Goal: Task Accomplishment & Management: Manage account settings

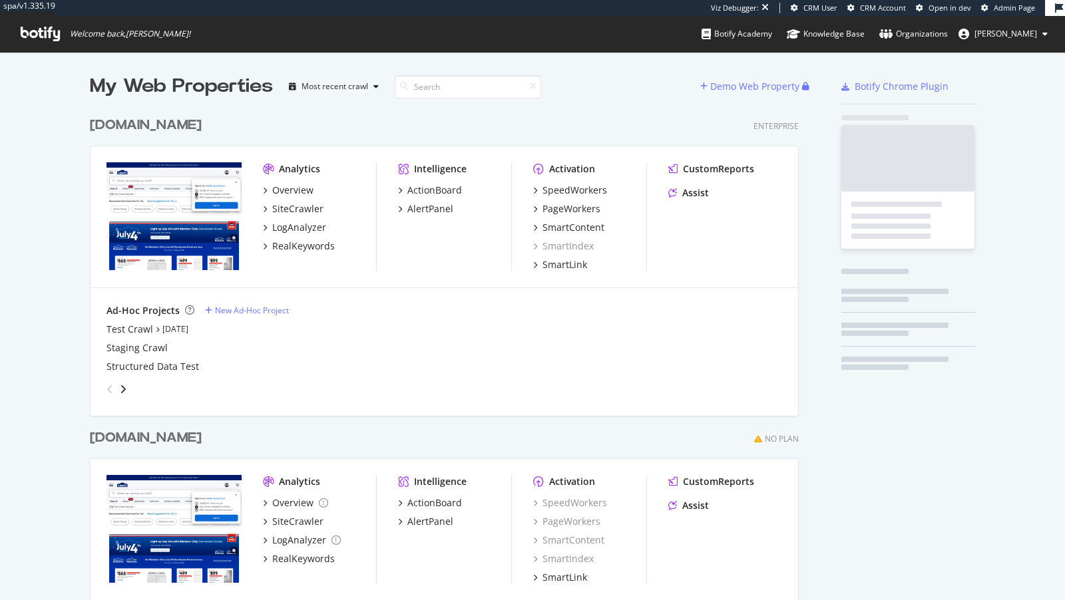
scroll to position [546, 719]
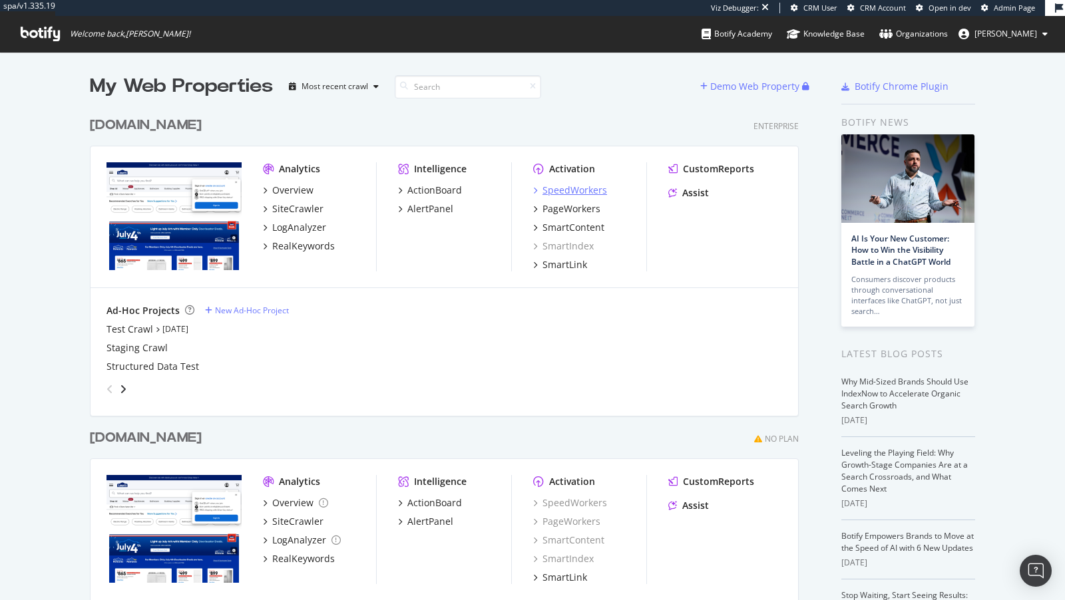
click at [552, 187] on div "SpeedWorkers" at bounding box center [574, 190] width 65 height 13
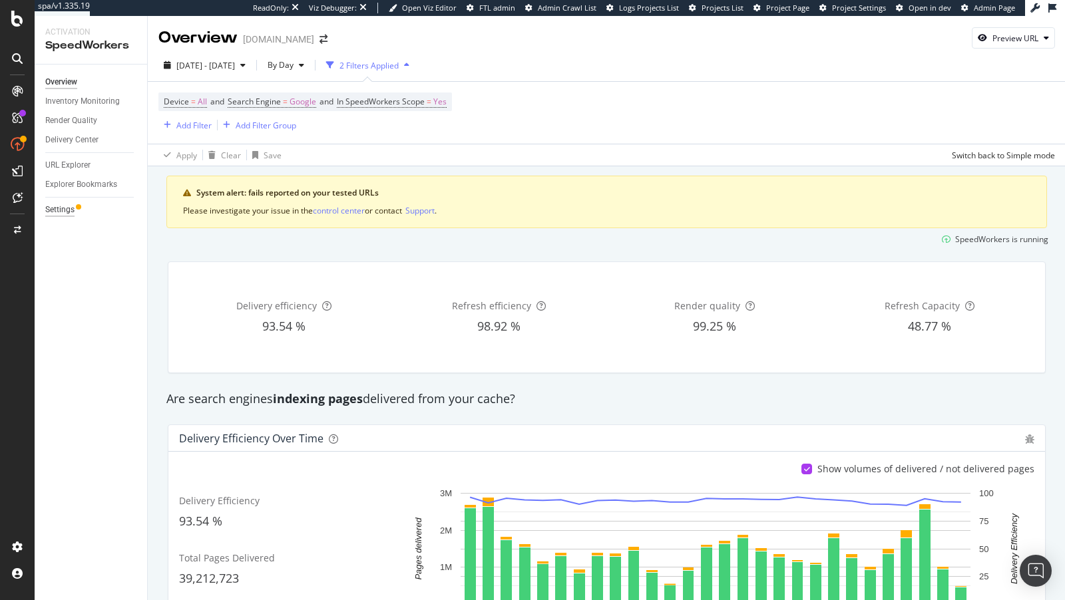
click at [61, 210] on div "Settings" at bounding box center [59, 210] width 29 height 14
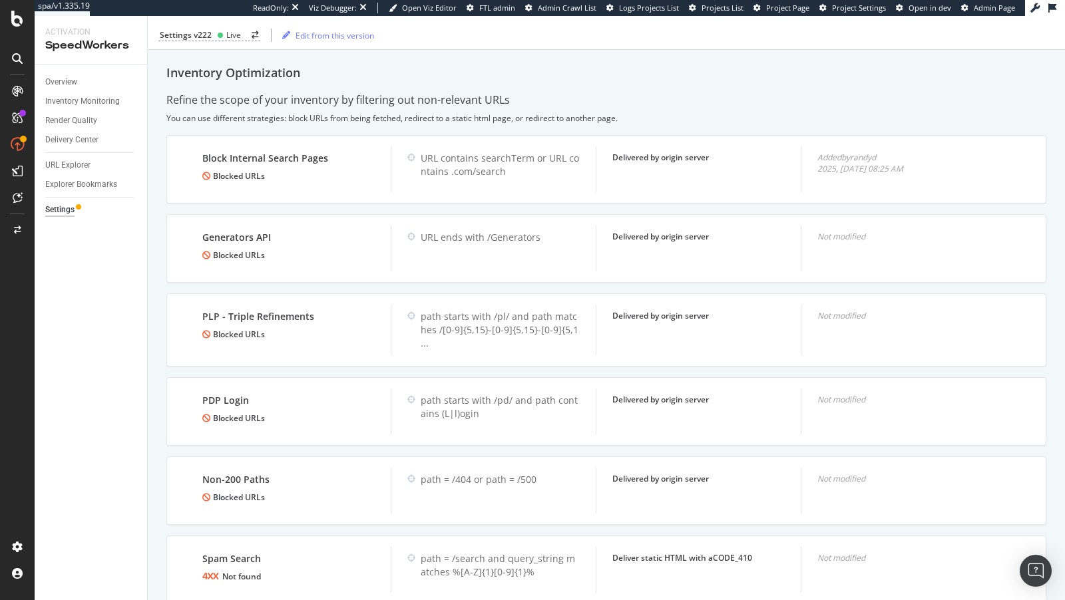
scroll to position [868, 0]
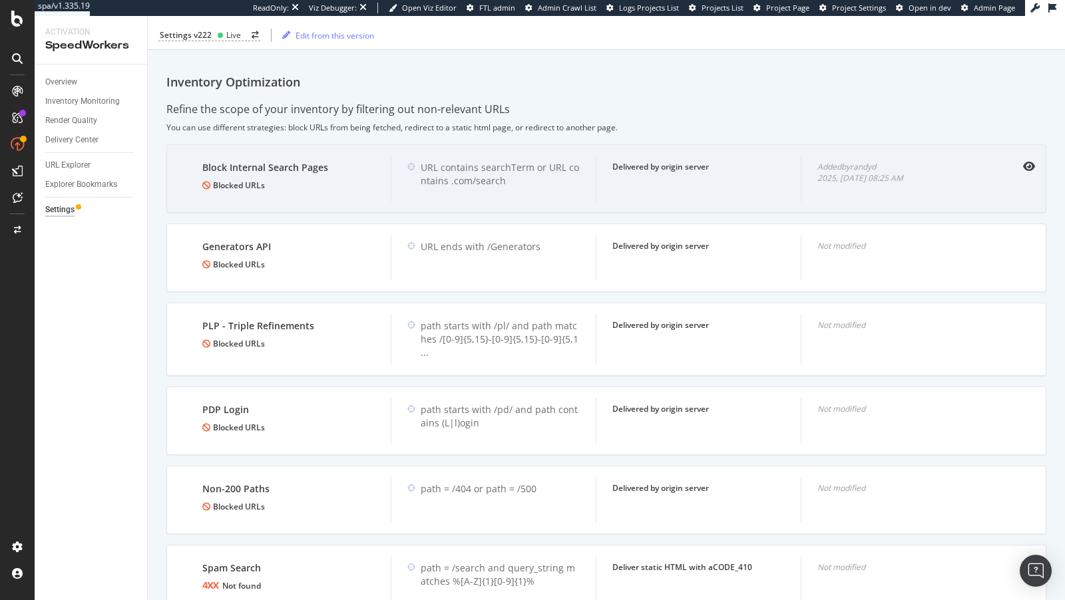
click at [389, 164] on div "Block Internal Search Pages Blocked URLs" at bounding box center [288, 179] width 204 height 46
click at [1029, 166] on div "Block Internal Search Pages Blocked URLs URL contains searchTerm or URL contain…" at bounding box center [606, 178] width 880 height 69
click at [1031, 162] on icon "eye" at bounding box center [1029, 166] width 12 height 11
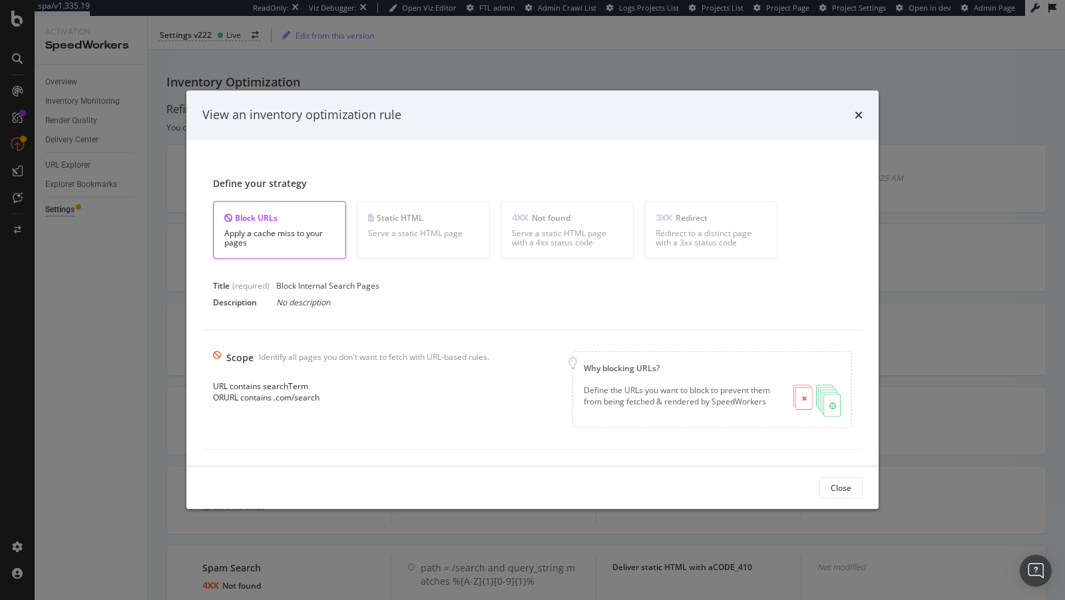
click at [130, 71] on div "View an inventory optimization rule Define your strategy Block URLs Apply a cac…" at bounding box center [532, 300] width 1065 height 600
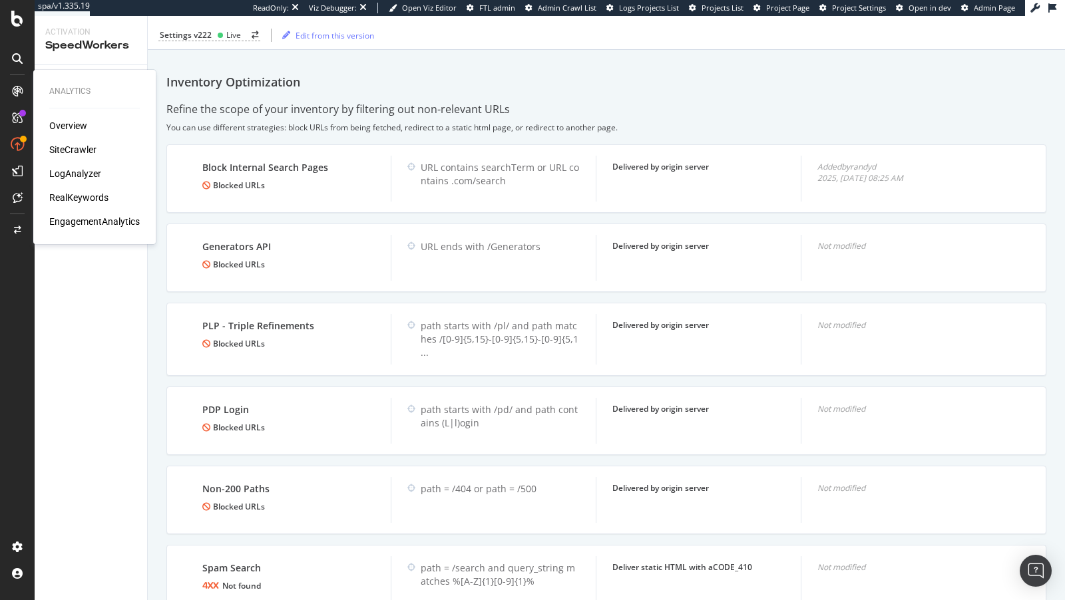
click at [86, 146] on div "SiteCrawler" at bounding box center [72, 149] width 47 height 13
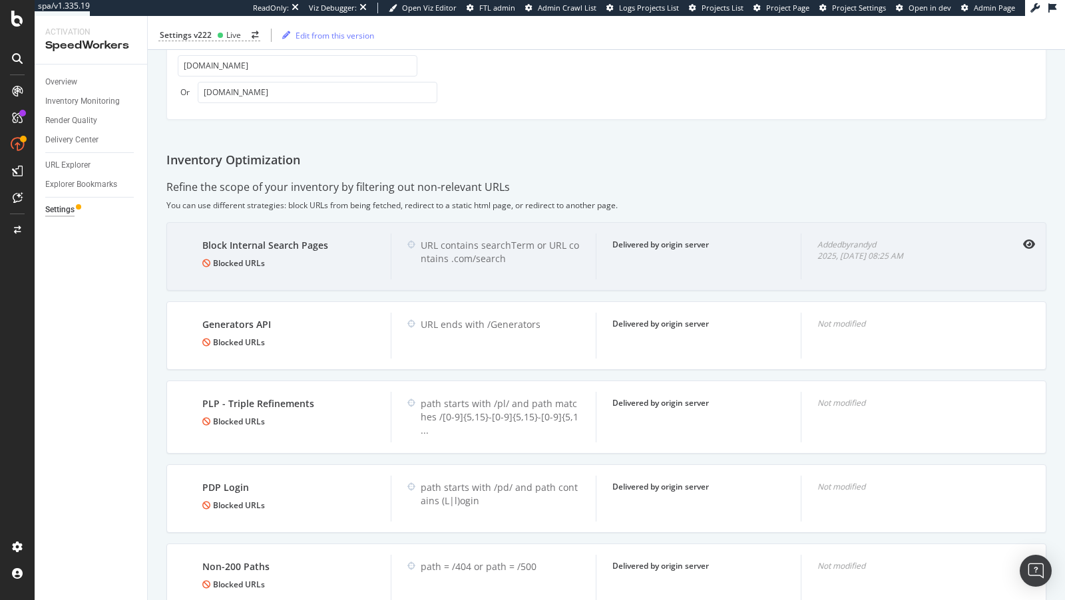
scroll to position [782, 0]
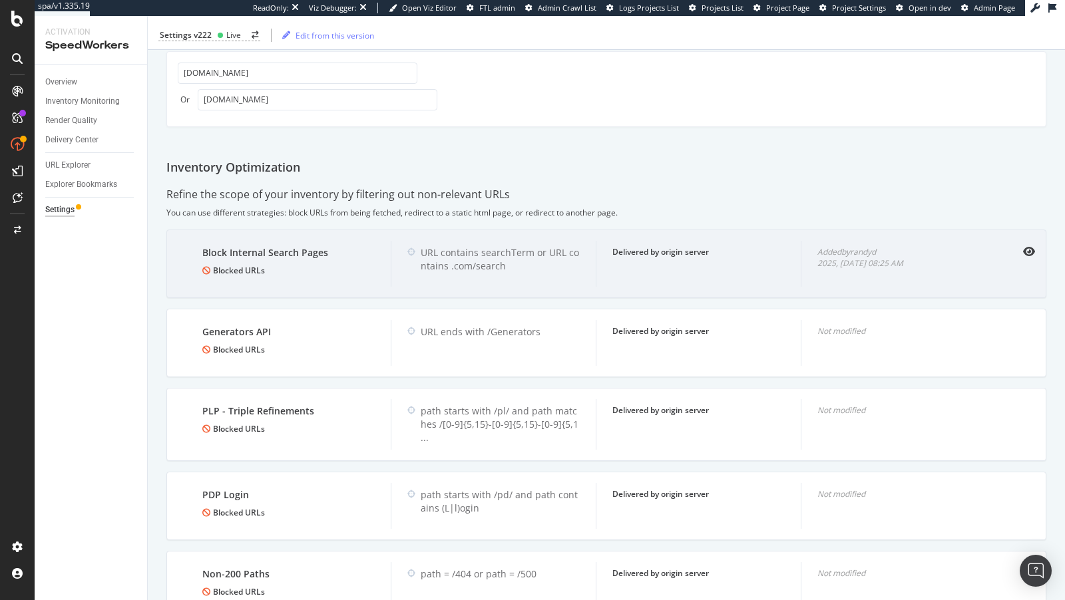
click at [1022, 246] on div at bounding box center [1019, 251] width 29 height 11
click at [1027, 246] on icon "eye" at bounding box center [1029, 251] width 12 height 11
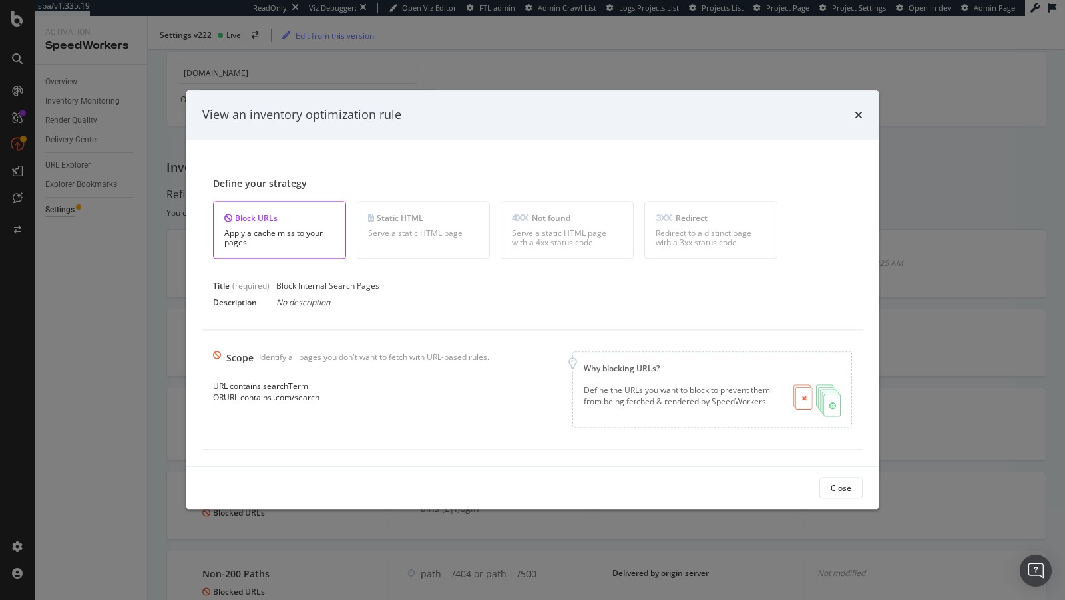
click at [140, 263] on div "View an inventory optimization rule Define your strategy Block URLs Apply a cac…" at bounding box center [532, 300] width 1065 height 600
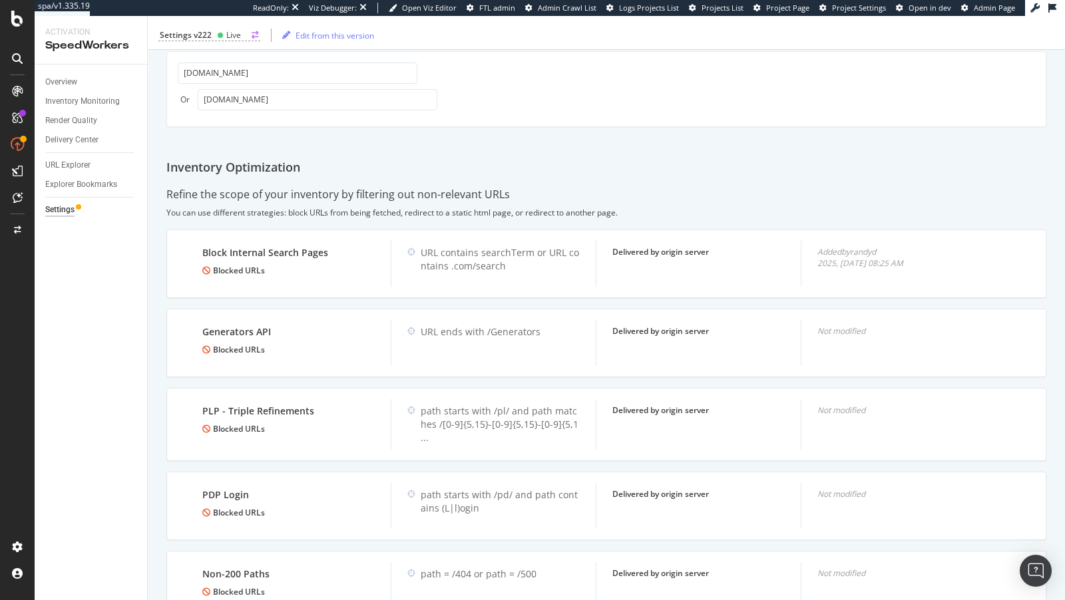
click at [218, 33] on circle at bounding box center [220, 34] width 5 height 5
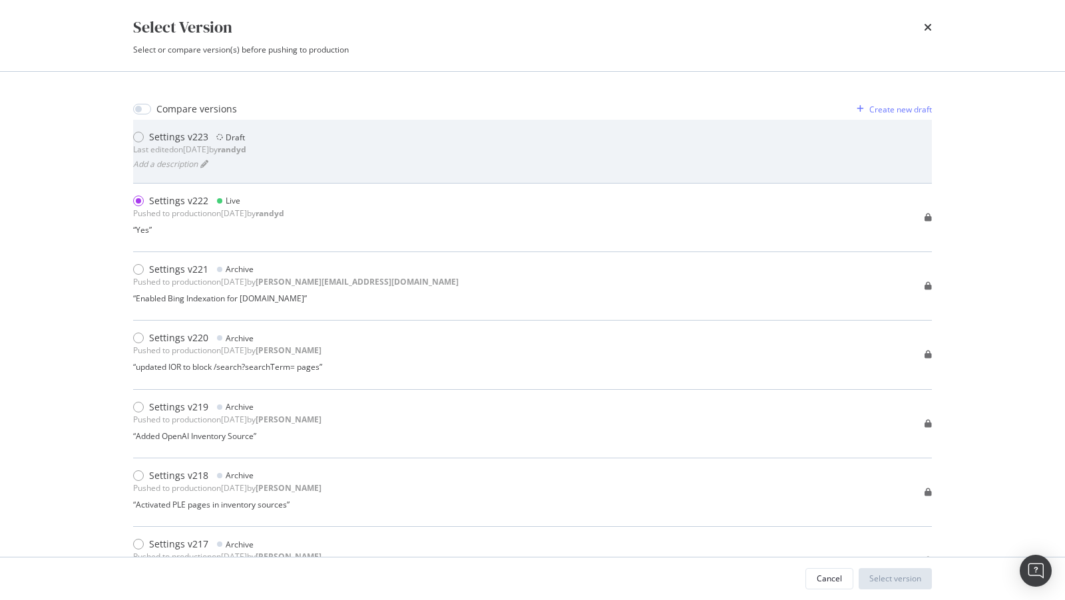
click at [311, 156] on div "Settings v223 Draft Last edited on 2025 Aug 12th by randyd Add a description" at bounding box center [532, 150] width 798 height 41
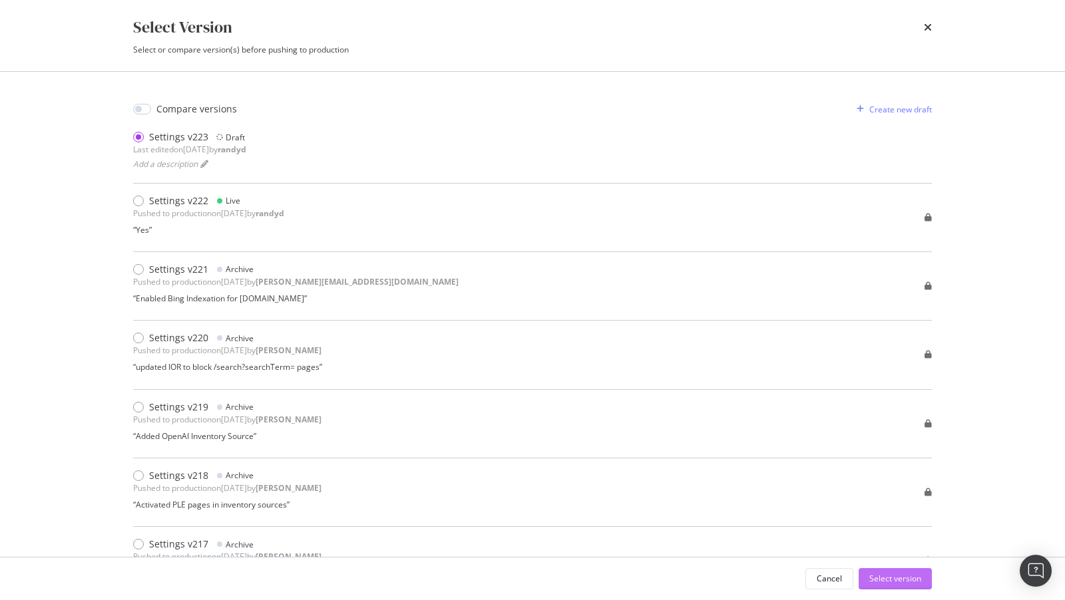
click at [878, 578] on div "Select version" at bounding box center [895, 578] width 52 height 11
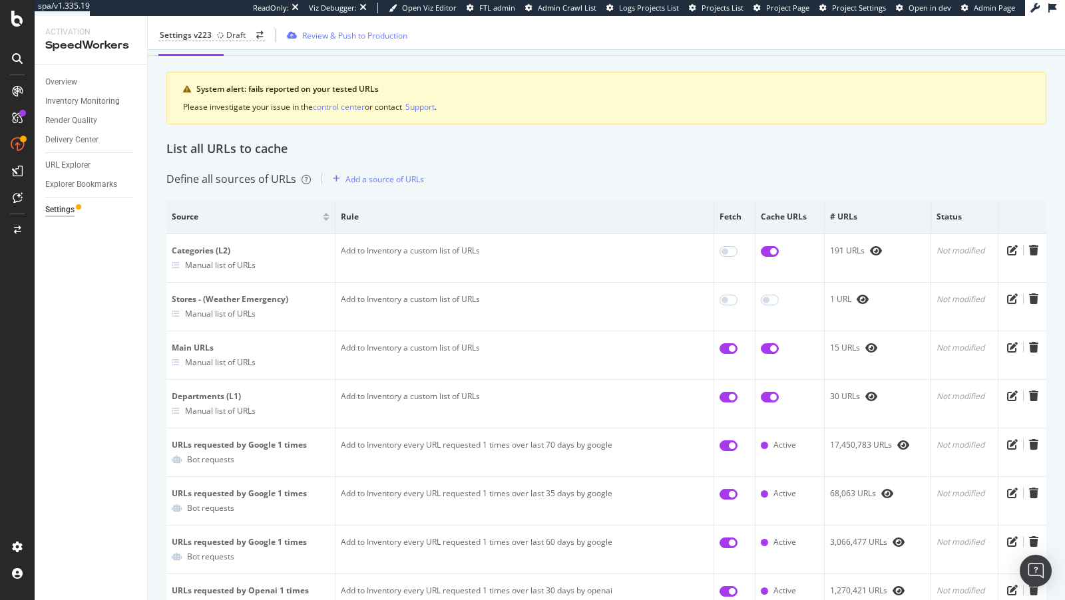
scroll to position [883, 0]
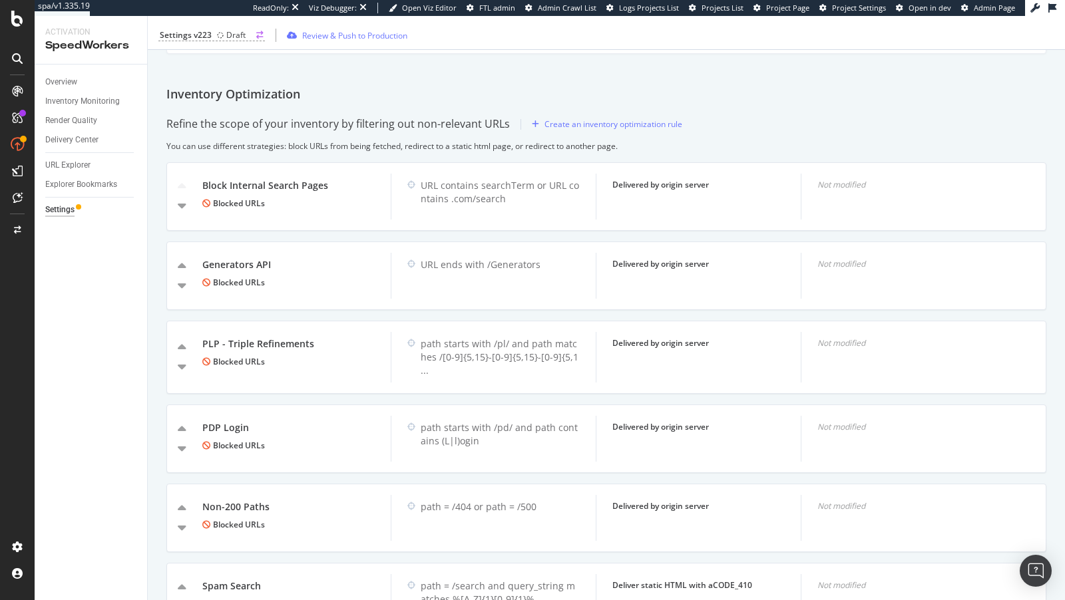
click at [217, 30] on div "Draft" at bounding box center [231, 34] width 29 height 11
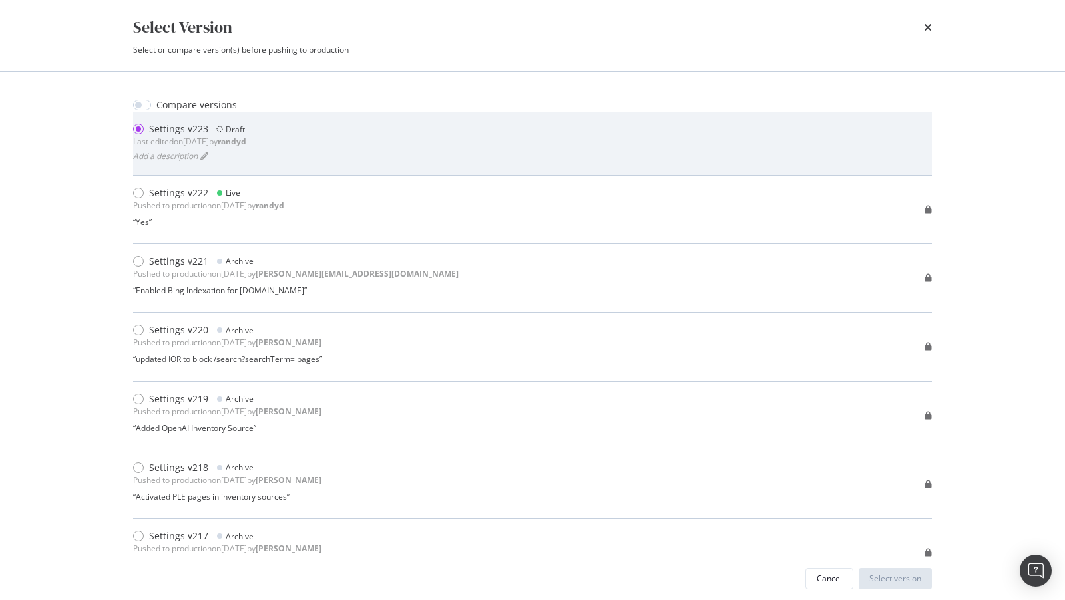
click at [246, 127] on div "Settings v223 Draft" at bounding box center [189, 128] width 113 height 13
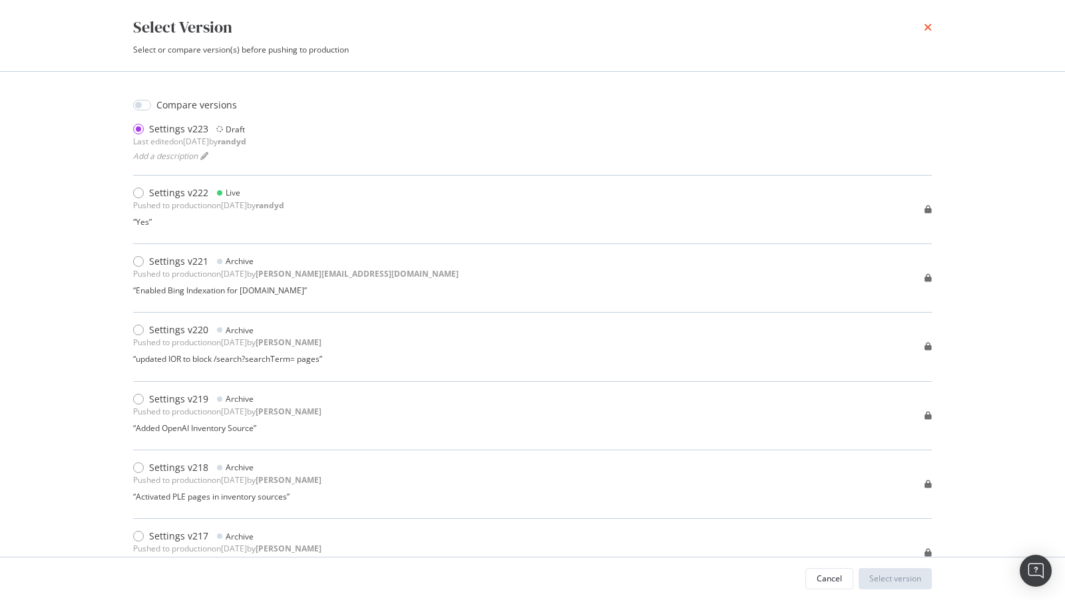
click at [930, 27] on icon "times" at bounding box center [927, 27] width 8 height 11
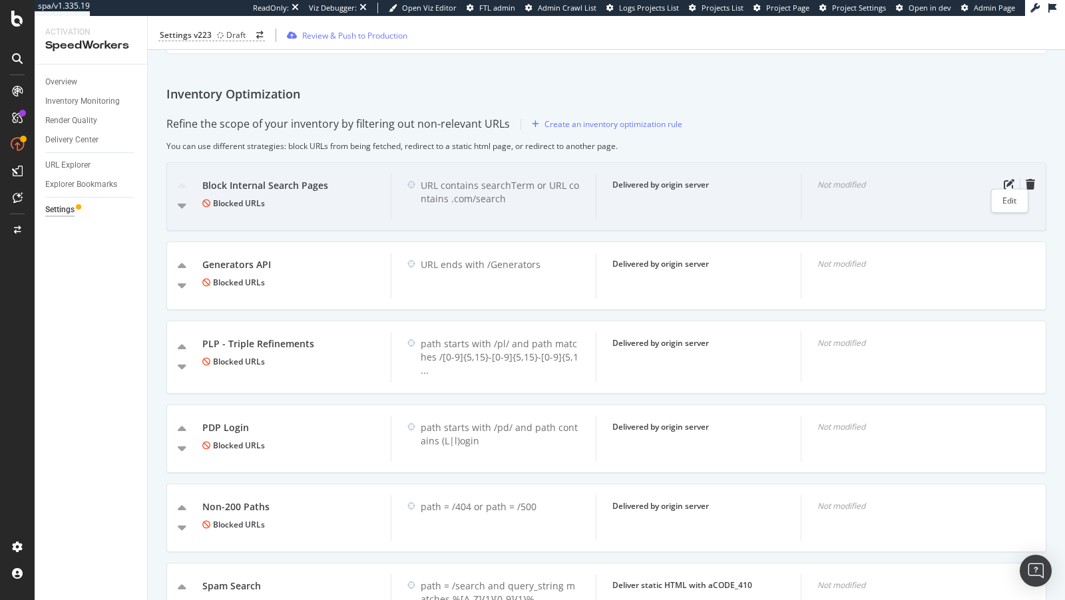
click at [1005, 174] on div "Not modified" at bounding box center [902, 197] width 205 height 46
click at [1006, 179] on icon "pen-to-square" at bounding box center [1008, 184] width 11 height 11
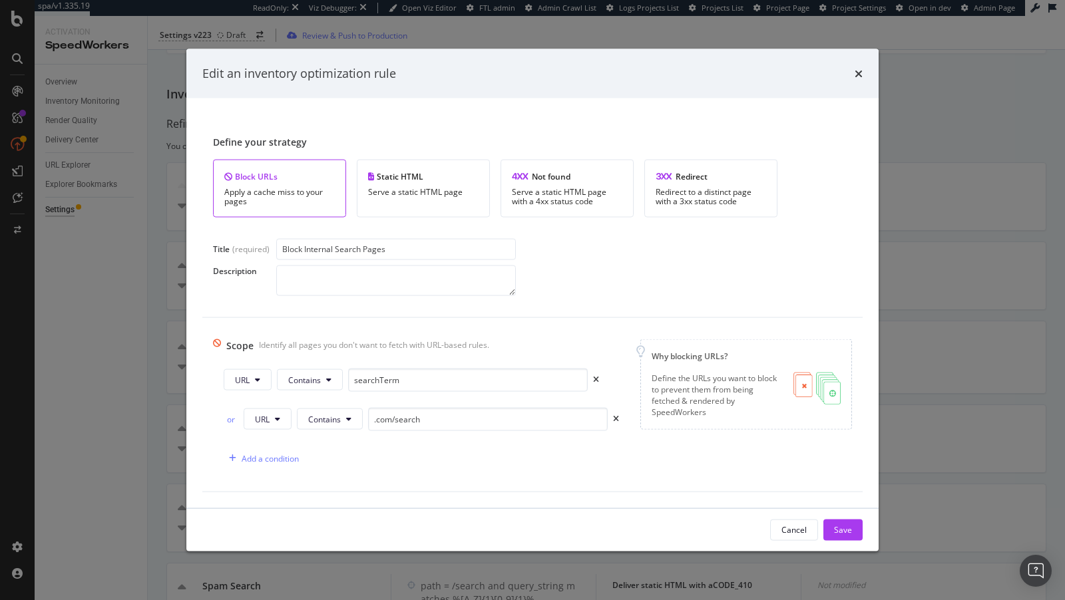
click at [136, 367] on div "Edit an inventory optimization rule Define your strategy Block URLs Apply a cac…" at bounding box center [532, 300] width 1065 height 600
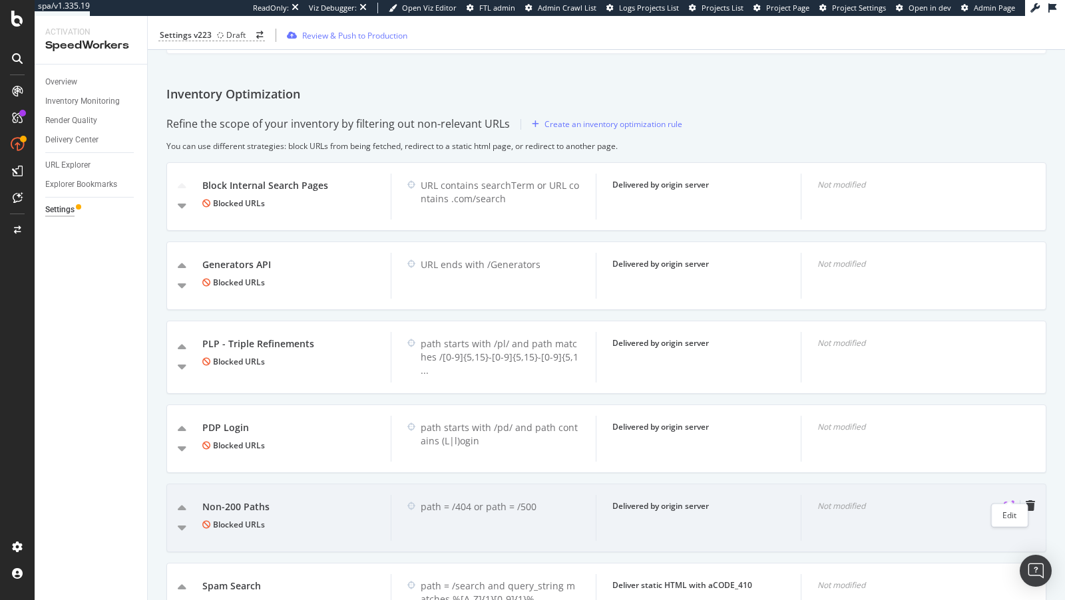
click at [1004, 500] on icon "pen-to-square" at bounding box center [1008, 505] width 11 height 11
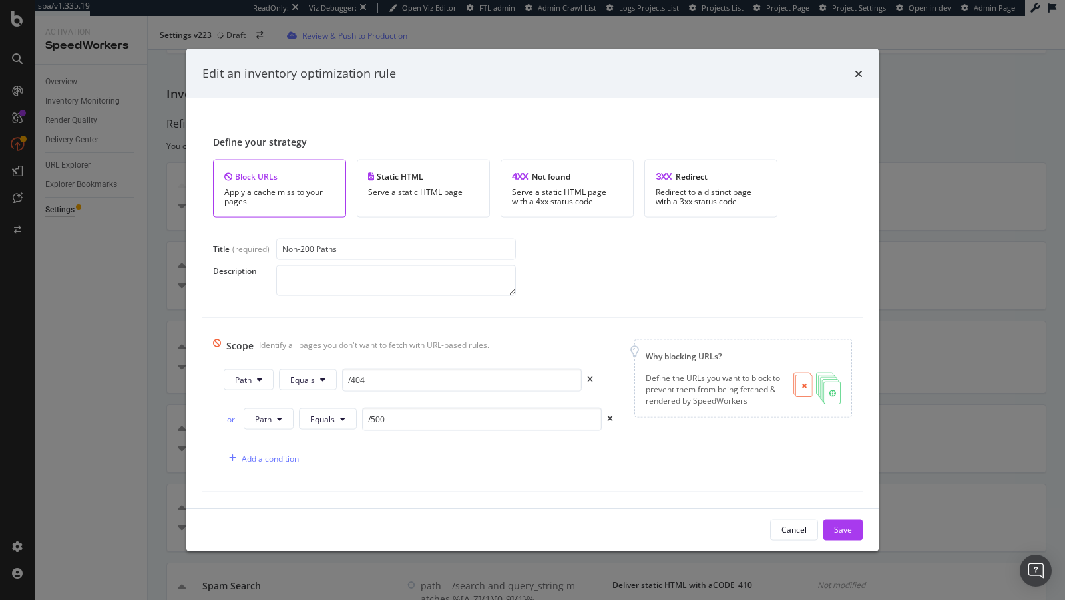
click at [127, 314] on div "Edit an inventory optimization rule Define your strategy Block URLs Apply a cac…" at bounding box center [532, 300] width 1065 height 600
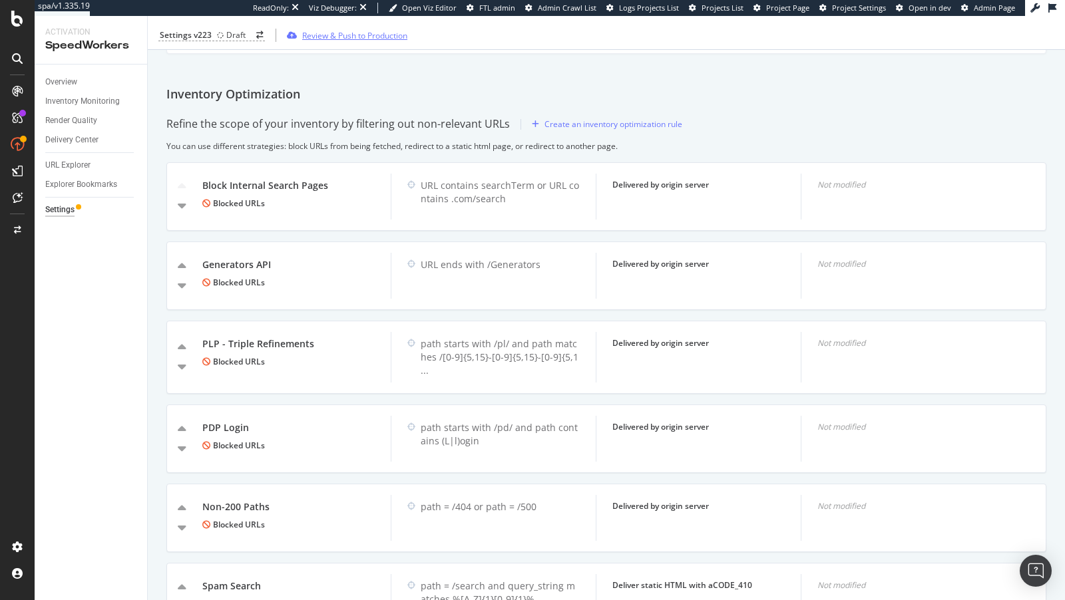
click at [346, 37] on div "Review & Push to Production" at bounding box center [354, 34] width 105 height 11
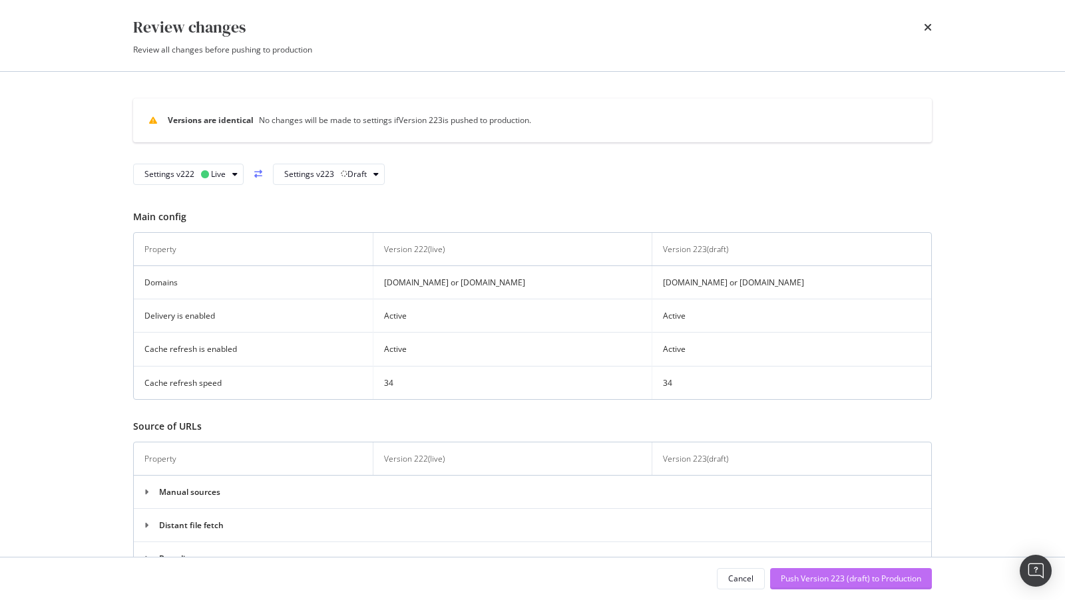
click at [847, 583] on div "Push Version 223 (draft) to Production" at bounding box center [850, 578] width 140 height 11
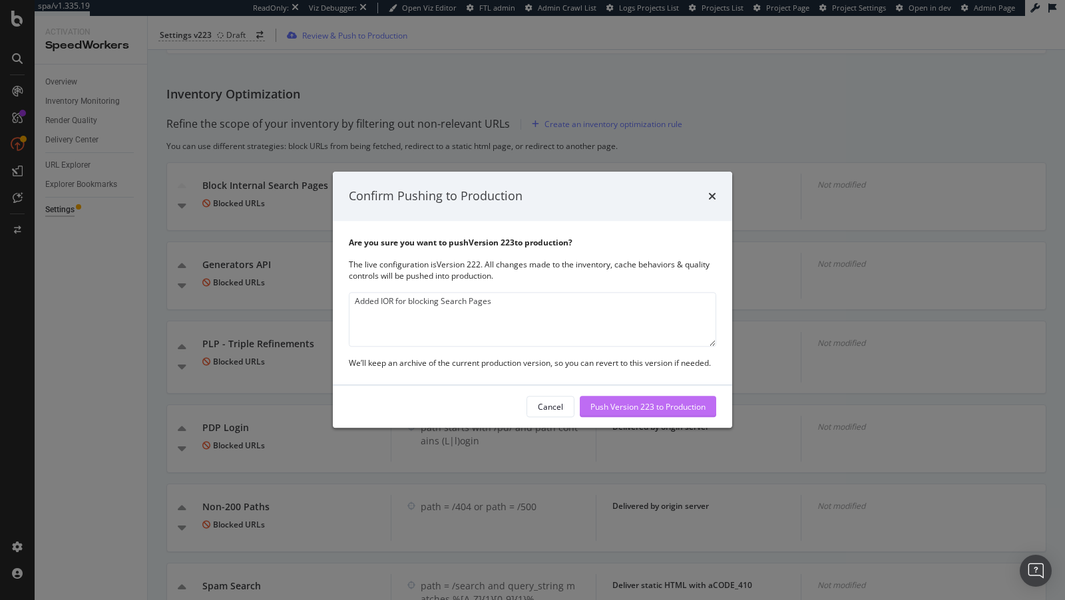
type textarea "Added IOR for blocking Search Pages"
drag, startPoint x: 653, startPoint y: 405, endPoint x: 682, endPoint y: 267, distance: 140.7
click at [682, 267] on div "Confirm Pushing to Production Are you sure you want to push Version 223 to prod…" at bounding box center [532, 300] width 399 height 256
click at [713, 196] on icon "times" at bounding box center [712, 196] width 8 height 11
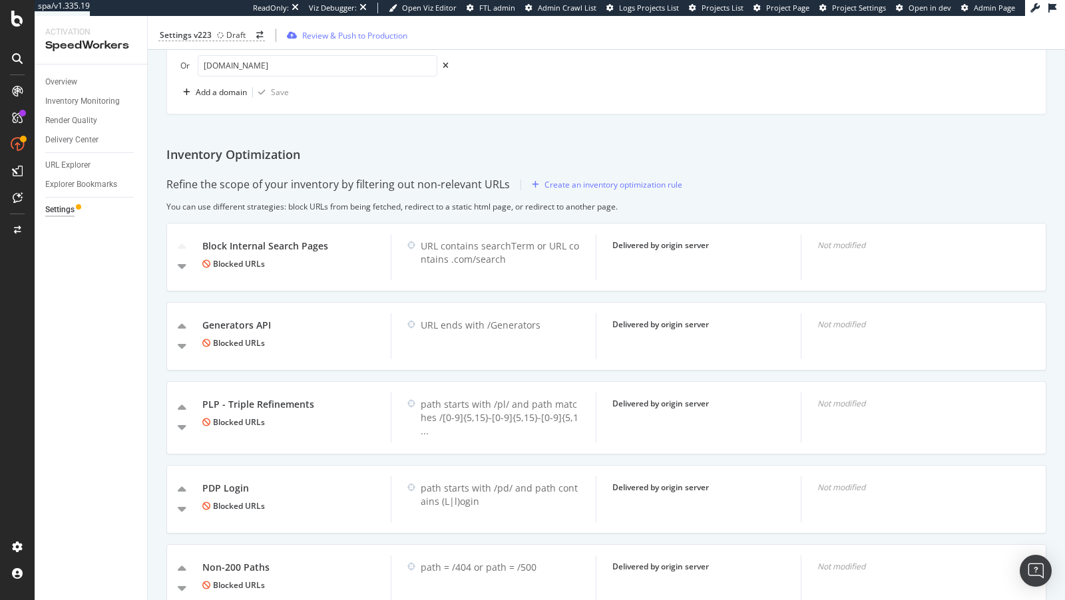
scroll to position [730, 0]
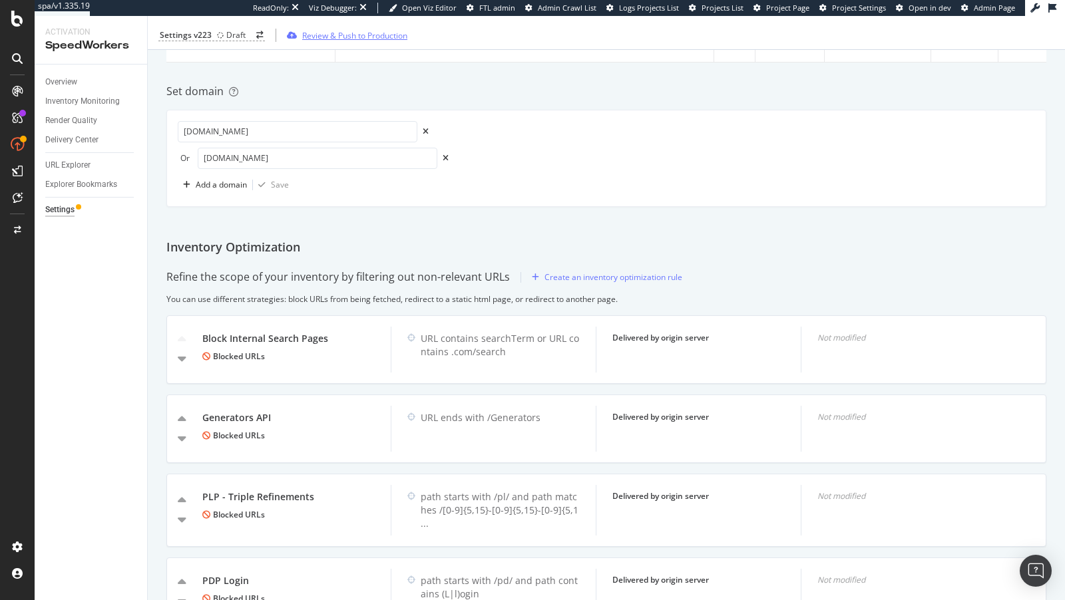
click at [357, 30] on div "Review & Push to Production" at bounding box center [354, 34] width 105 height 11
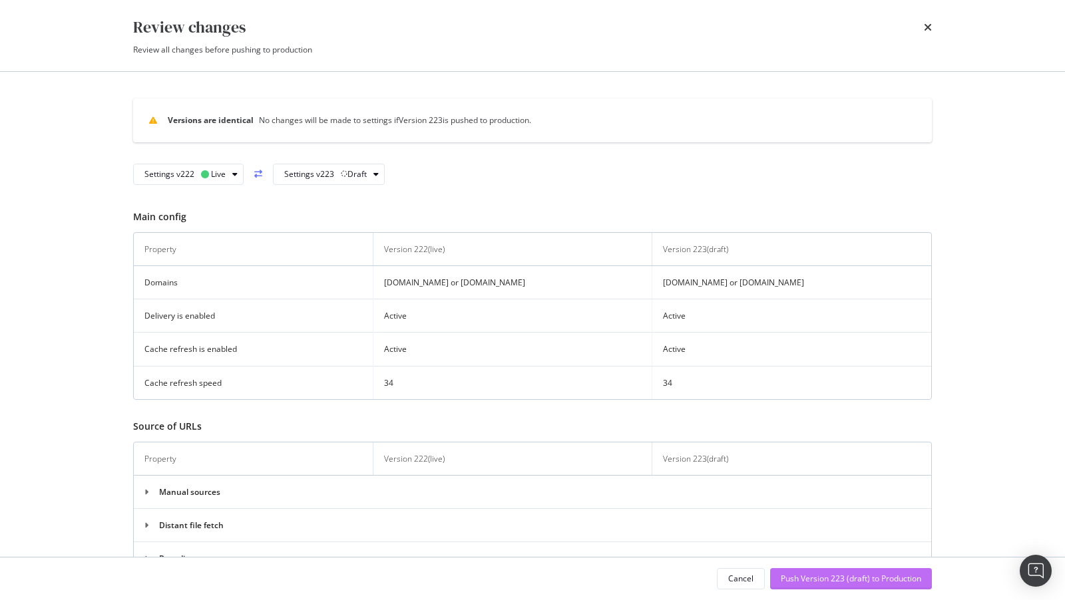
click at [875, 583] on div "Push Version 223 (draft) to Production" at bounding box center [850, 578] width 140 height 11
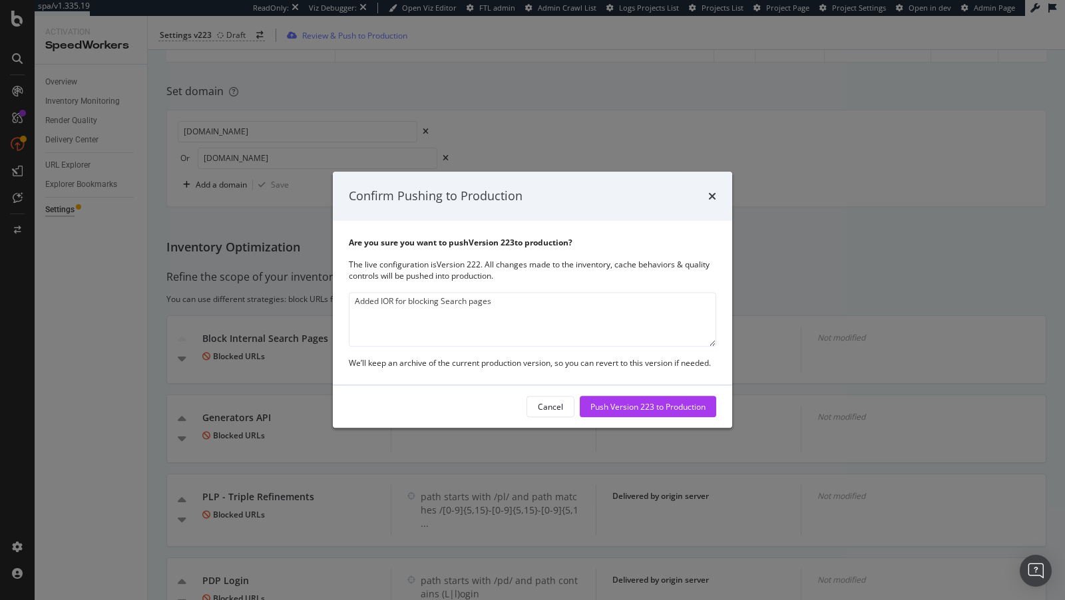
type textarea "Added IOR for blocking Search pages"
click at [662, 391] on div "Cancel Push Version 223 to Production" at bounding box center [532, 407] width 399 height 43
click at [659, 401] on div "Push Version 223 to Production" at bounding box center [647, 406] width 115 height 11
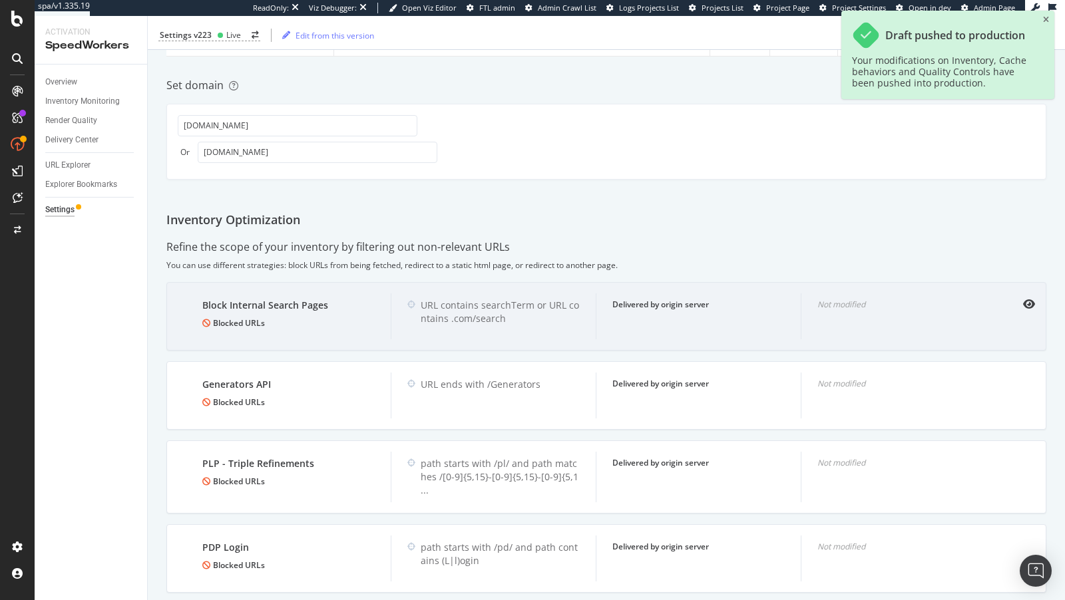
scroll to position [724, 0]
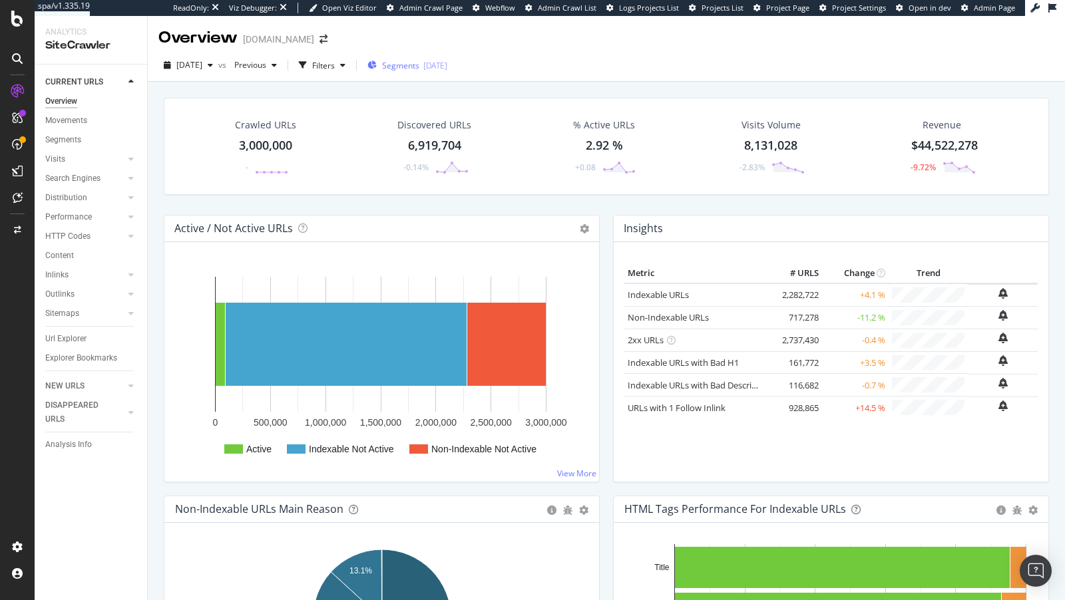
click at [419, 65] on span "Segments" at bounding box center [400, 65] width 37 height 11
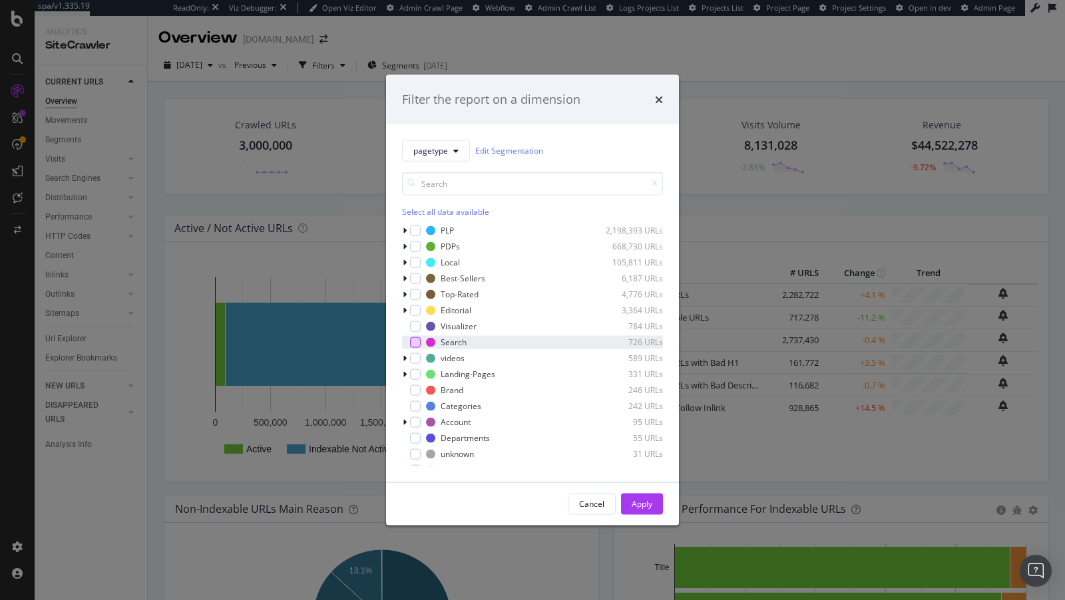
click at [415, 340] on div "modal" at bounding box center [415, 342] width 11 height 11
click at [650, 500] on div "Apply" at bounding box center [641, 503] width 21 height 11
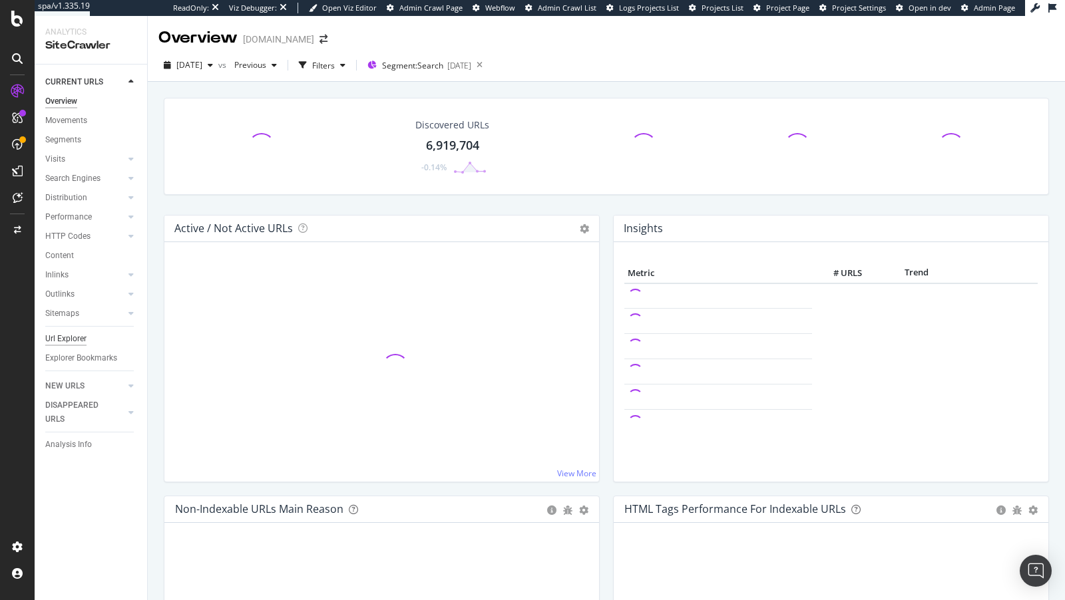
click at [65, 338] on div "Url Explorer" at bounding box center [65, 339] width 41 height 14
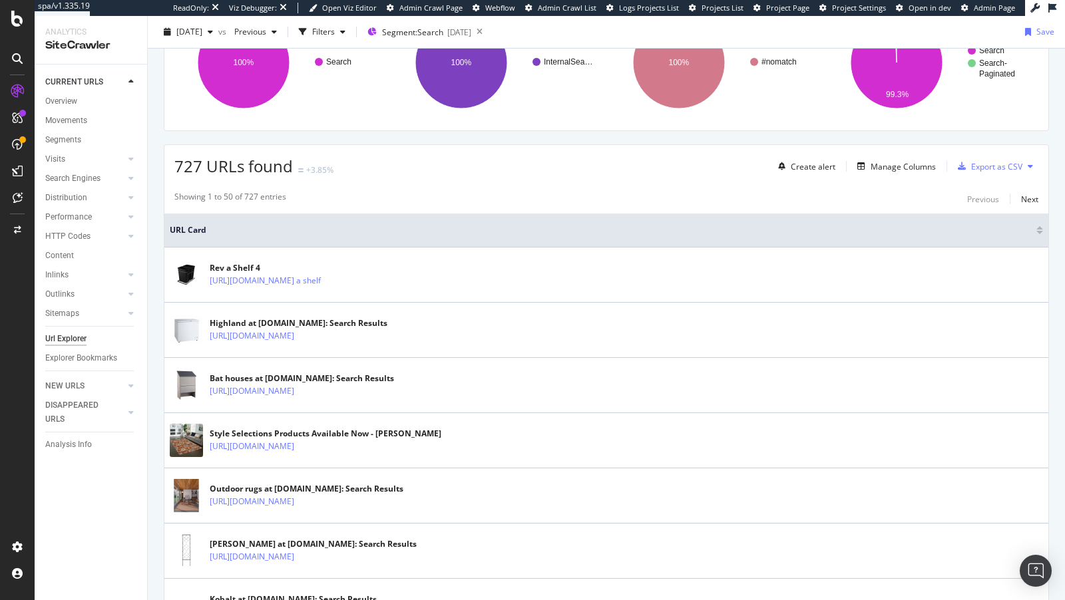
scroll to position [146, 0]
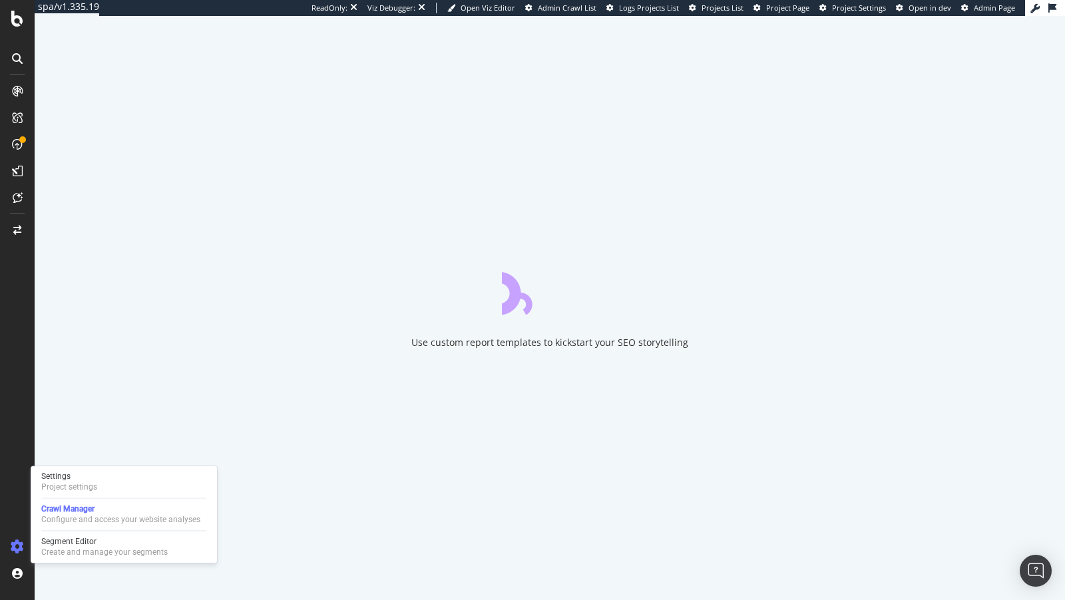
click at [79, 470] on div "Settings Project settings Crawl Manager Configure and access your website analy…" at bounding box center [124, 514] width 186 height 97
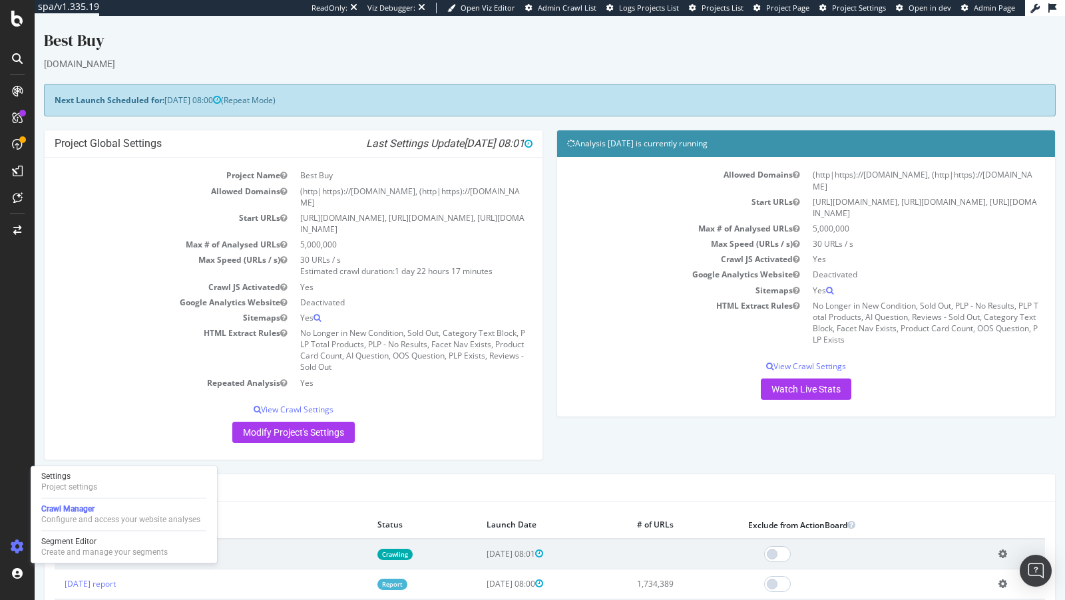
click at [92, 460] on div "Project Global Settings Last Settings Update [DATE] 08:01 Project Name Best Buy…" at bounding box center [293, 301] width 512 height 343
click at [76, 488] on div "Project settings" at bounding box center [69, 487] width 56 height 11
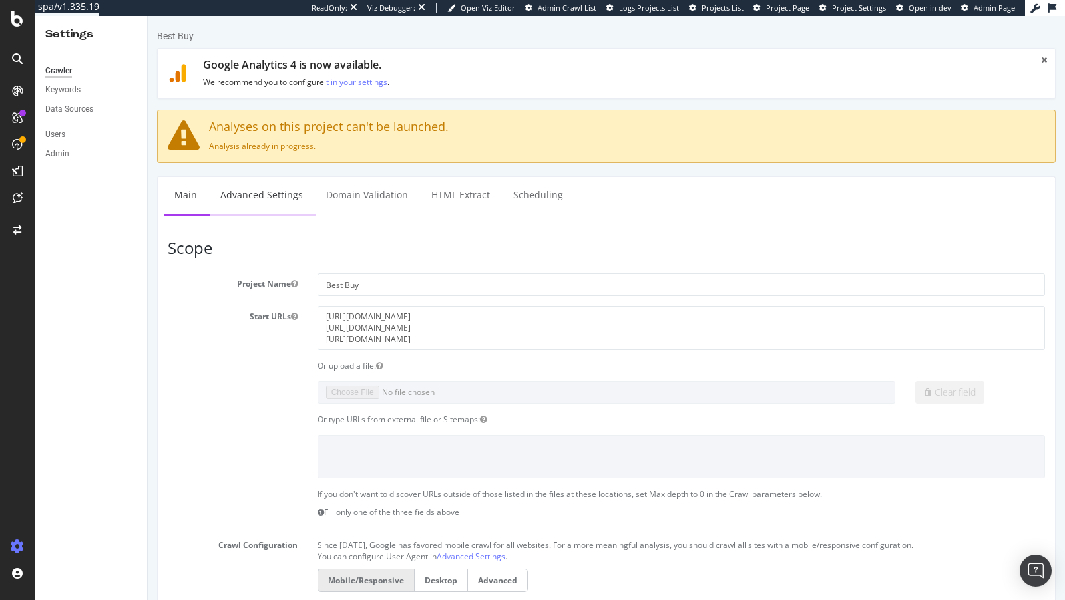
click at [245, 203] on link "Advanced Settings" at bounding box center [261, 195] width 102 height 37
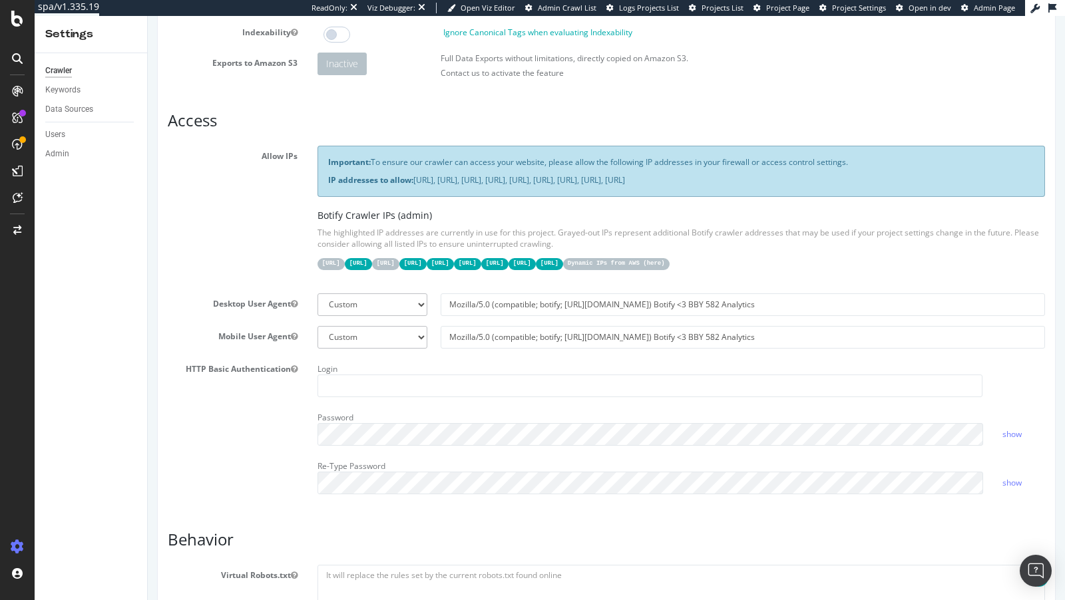
scroll to position [236, 0]
